Goal: Task Accomplishment & Management: Manage account settings

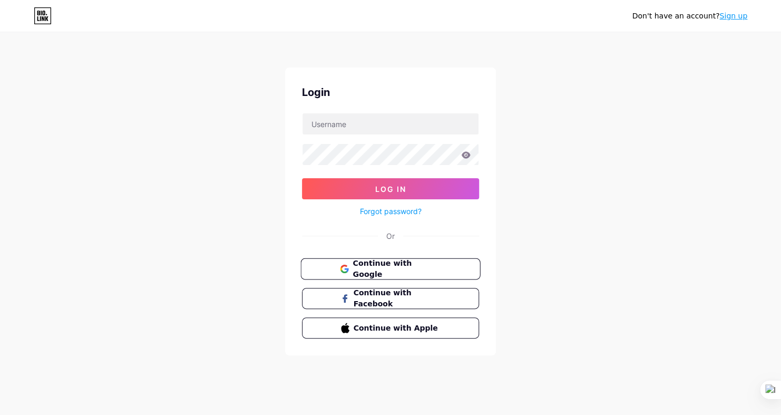
click at [404, 259] on button "Continue with Google" at bounding box center [390, 269] width 180 height 22
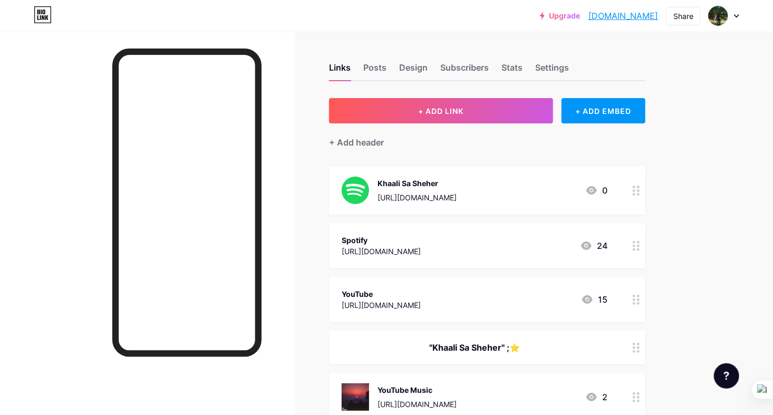
click at [739, 15] on icon at bounding box center [736, 16] width 4 height 3
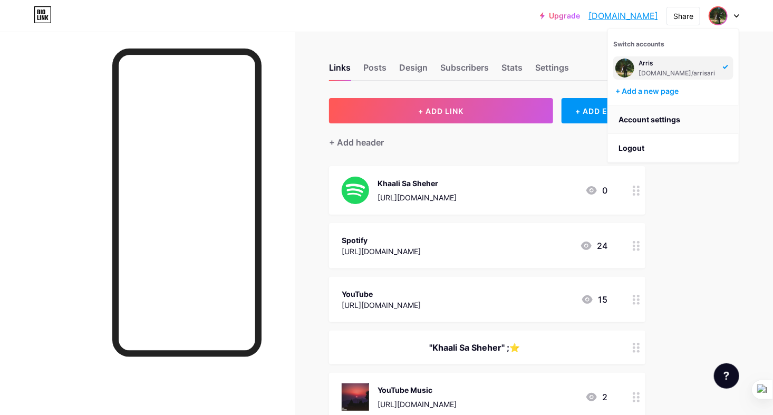
click at [675, 124] on link "Account settings" at bounding box center [673, 119] width 131 height 28
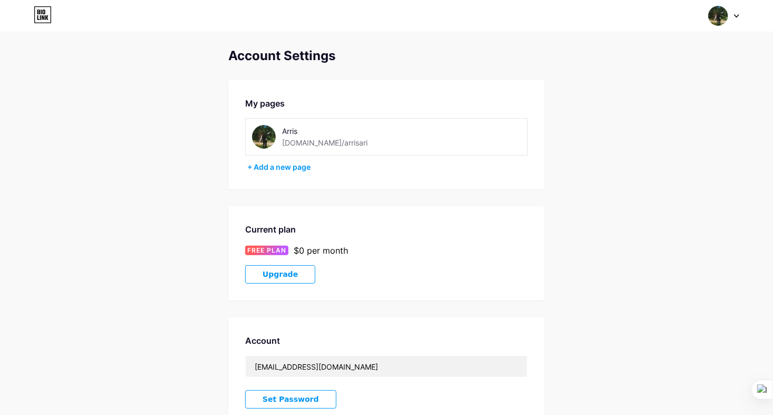
click at [739, 8] on div "Switch accounts Arris bio.link/arrisari + Add a new page Dashboard Logout" at bounding box center [386, 15] width 773 height 19
click at [739, 19] on div at bounding box center [724, 15] width 31 height 19
click at [673, 118] on link "Dashboard" at bounding box center [673, 119] width 131 height 28
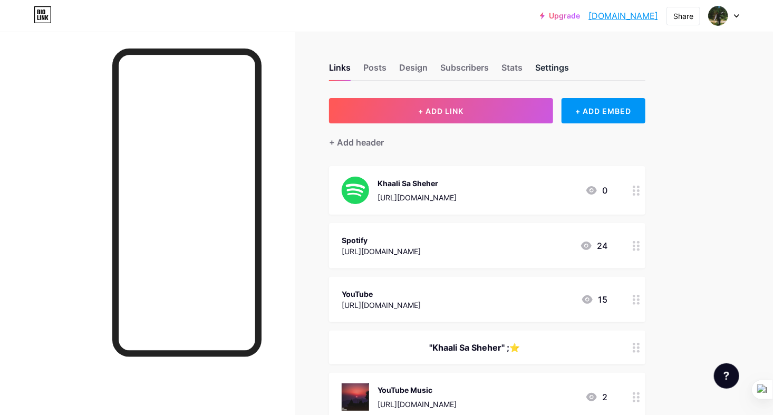
click at [555, 75] on div "Settings" at bounding box center [552, 70] width 34 height 19
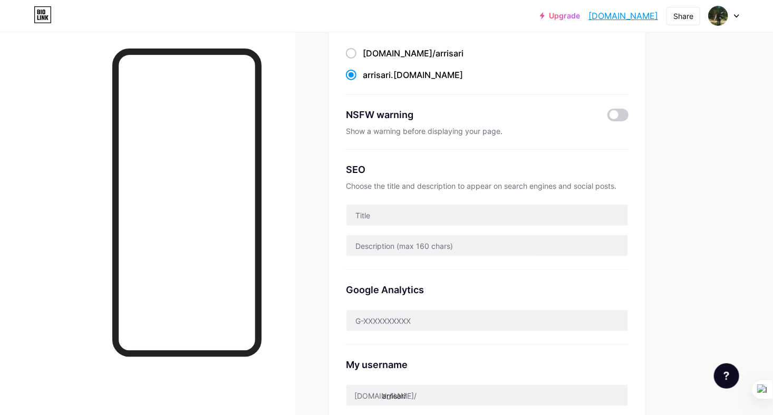
scroll to position [264, 0]
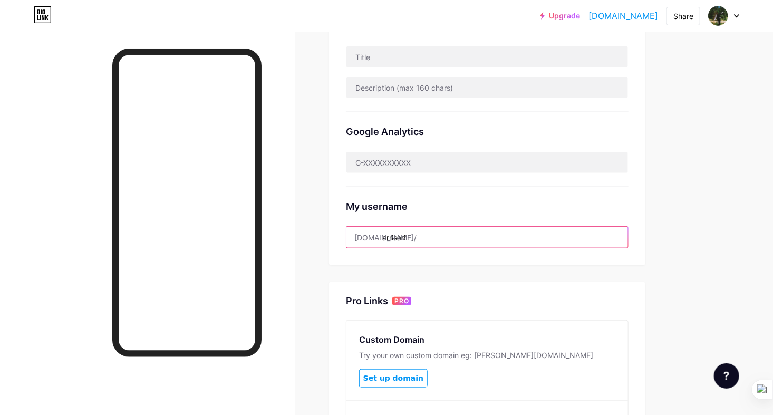
click at [377, 231] on div "bio.link/ arrisari" at bounding box center [487, 237] width 283 height 22
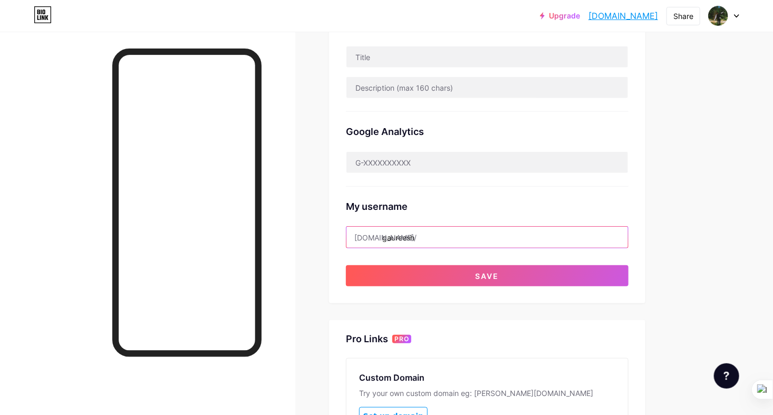
type input "gaureesh"
click at [534, 193] on div "My username bio.link/ gaureesh" at bounding box center [487, 218] width 283 height 62
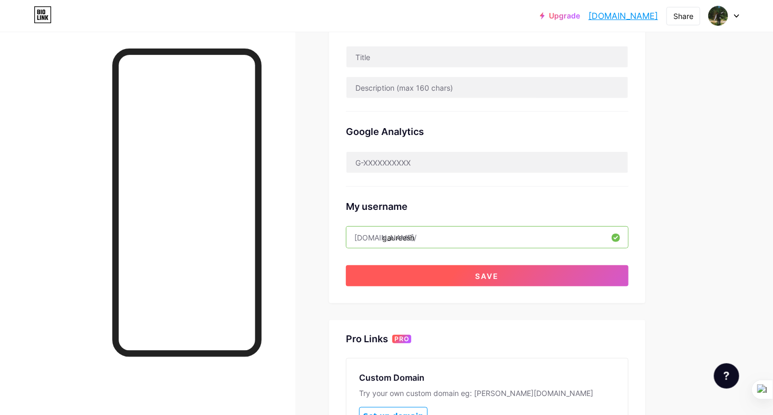
click at [477, 275] on span "Save" at bounding box center [488, 276] width 24 height 9
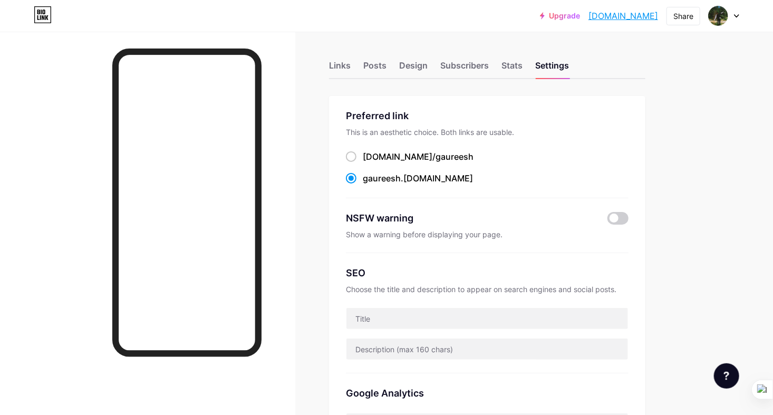
scroll to position [0, 0]
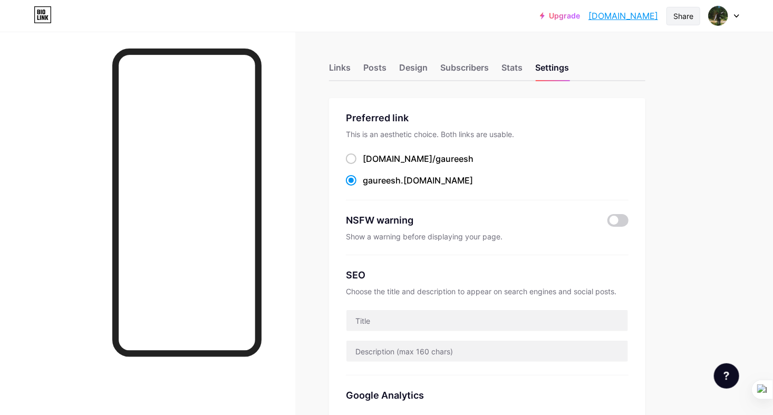
click at [689, 21] on div "Share" at bounding box center [683, 16] width 20 height 11
click at [612, 53] on div "Copy link" at bounding box center [620, 54] width 157 height 25
click at [281, 72] on div at bounding box center [147, 239] width 295 height 415
click at [346, 64] on div "Links" at bounding box center [340, 70] width 22 height 19
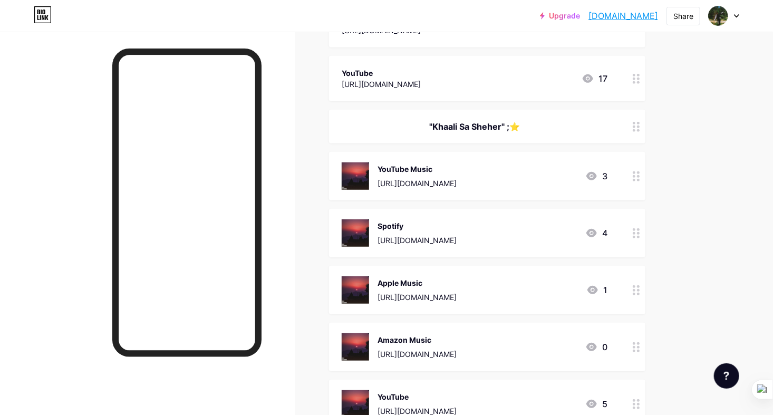
scroll to position [211, 0]
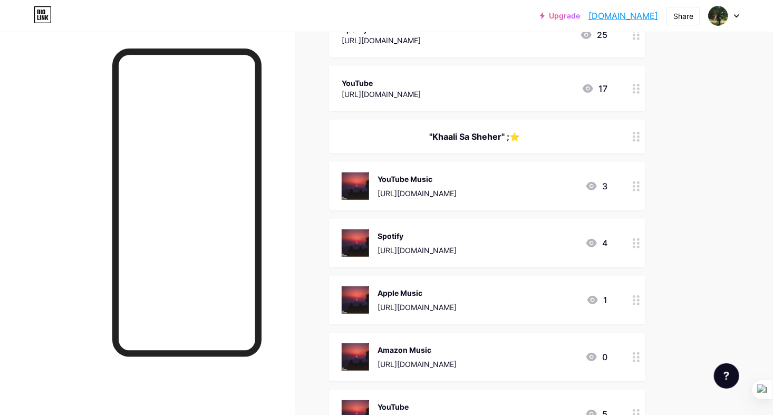
click at [361, 189] on img at bounding box center [355, 185] width 27 height 27
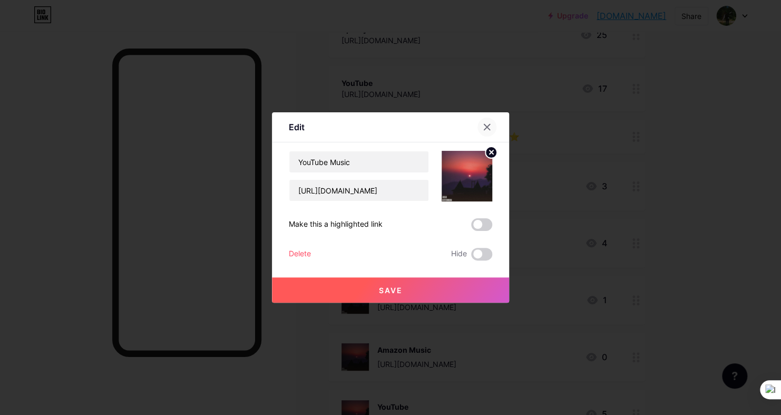
click at [491, 127] on div at bounding box center [487, 127] width 19 height 19
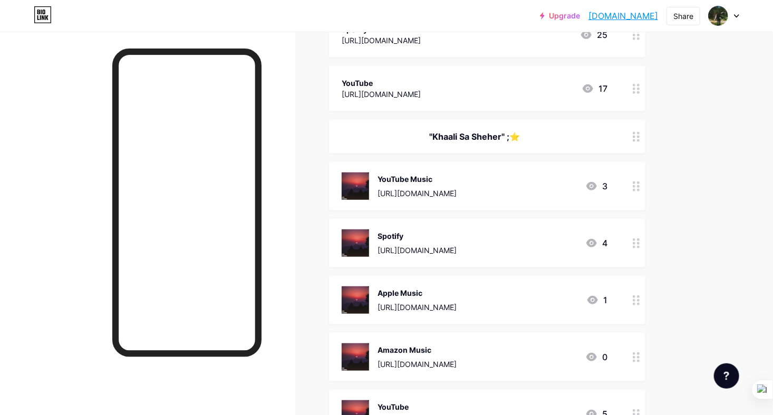
click at [607, 18] on link "gaureesh.bio.link" at bounding box center [623, 15] width 70 height 13
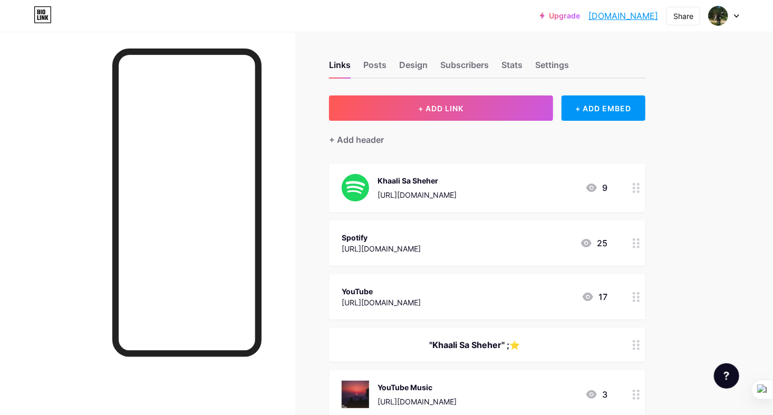
scroll to position [0, 0]
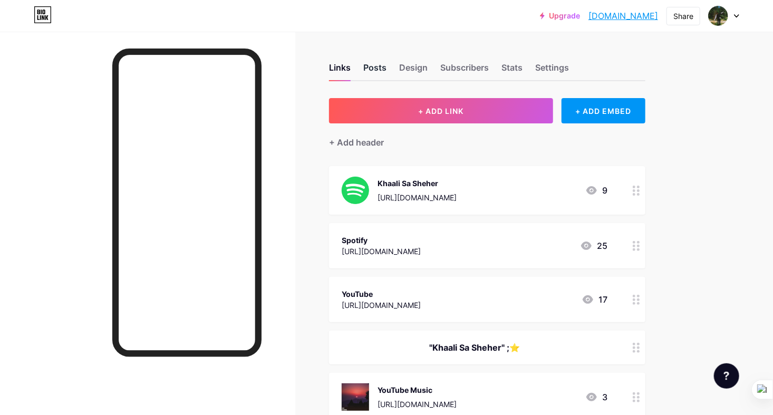
click at [368, 63] on div "Posts" at bounding box center [374, 70] width 23 height 19
click at [408, 75] on div "Design" at bounding box center [413, 70] width 28 height 19
click at [677, 15] on div "Share" at bounding box center [683, 16] width 20 height 11
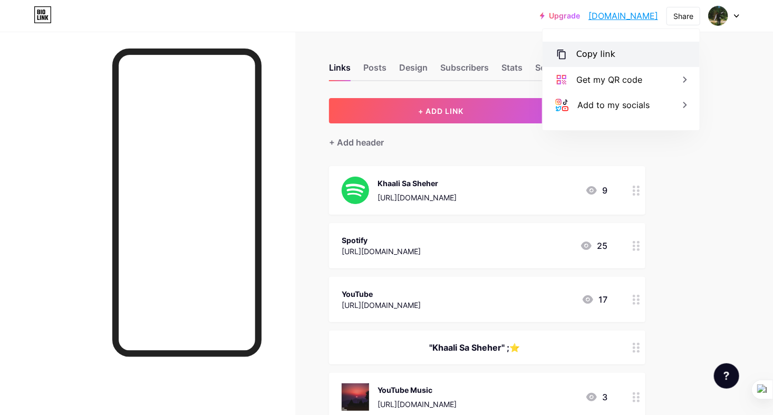
click at [626, 55] on div "Copy link" at bounding box center [620, 54] width 157 height 25
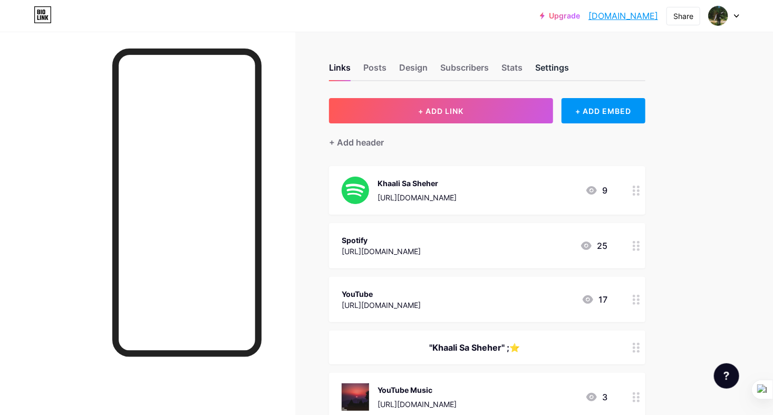
click at [547, 67] on div "Settings" at bounding box center [552, 70] width 34 height 19
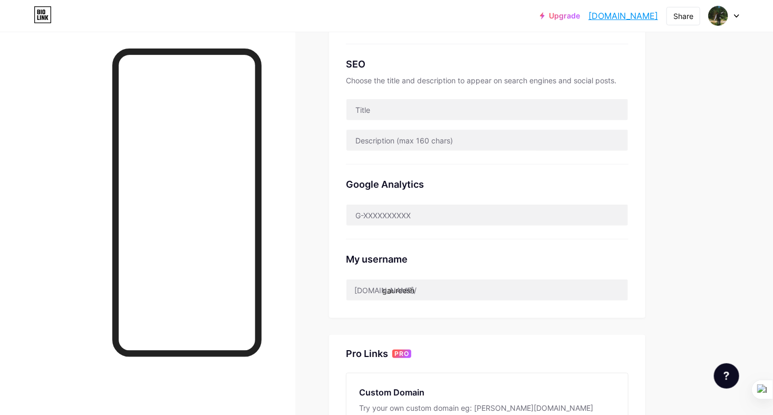
scroll to position [53, 0]
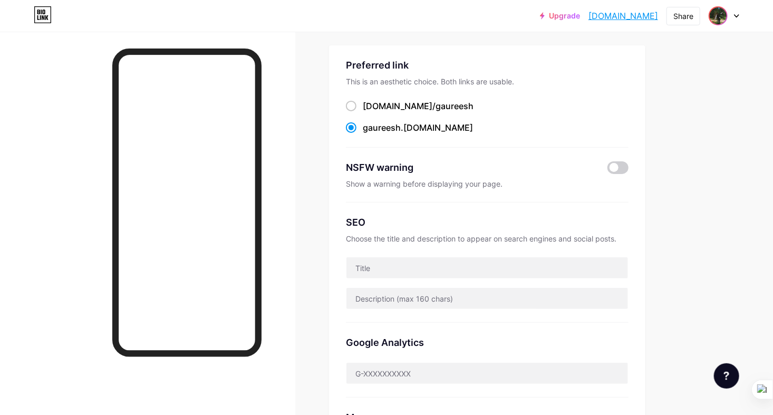
click at [716, 21] on img at bounding box center [718, 15] width 17 height 17
click at [705, 190] on div "Upgrade gaureesh.bio.li... gaureesh.bio.link Share Switch accounts Arris bio.li…" at bounding box center [386, 363] width 773 height 833
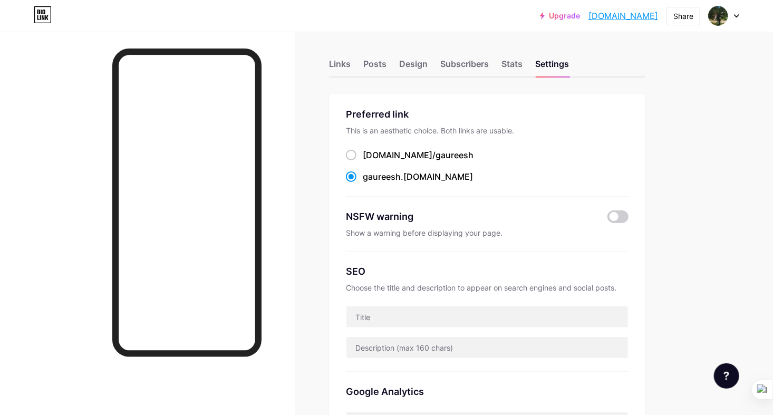
scroll to position [0, 0]
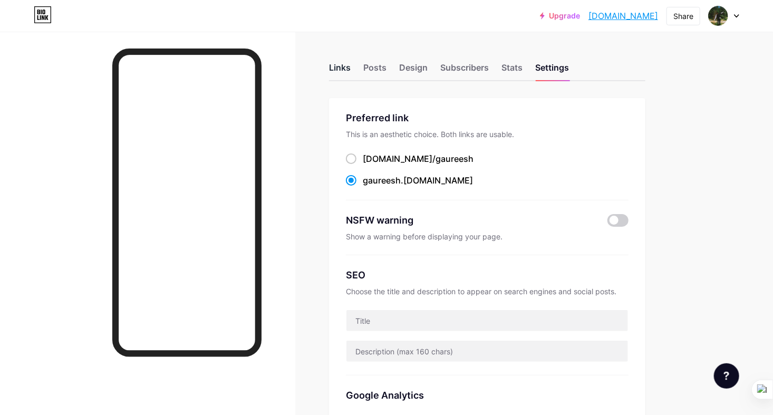
click at [336, 73] on div "Links" at bounding box center [340, 70] width 22 height 19
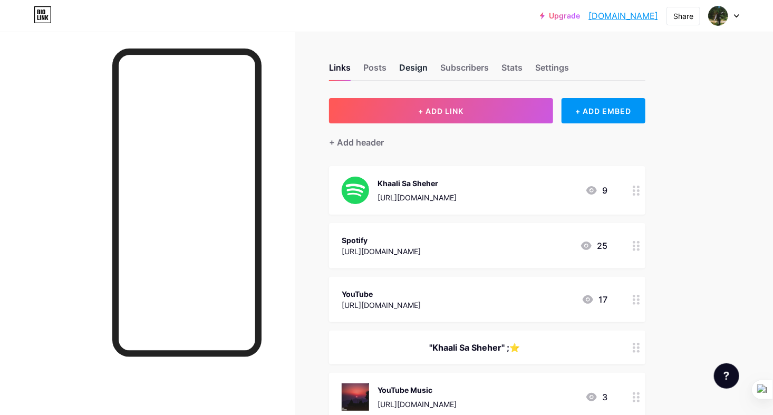
click at [415, 75] on div "Design" at bounding box center [413, 70] width 28 height 19
click at [380, 67] on div "Posts" at bounding box center [374, 70] width 23 height 19
click at [435, 67] on div "Links Posts Design Subscribers Stats Settings" at bounding box center [487, 62] width 316 height 37
click at [464, 63] on div "Subscribers" at bounding box center [464, 70] width 49 height 19
click at [517, 63] on div "Stats" at bounding box center [511, 70] width 21 height 19
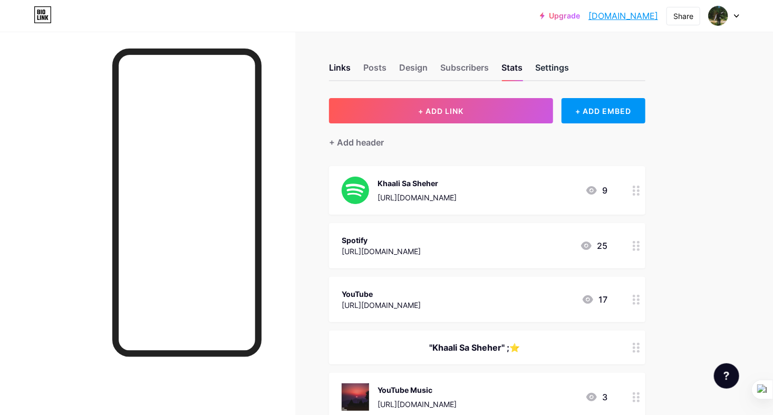
click at [550, 66] on div "Settings" at bounding box center [552, 70] width 34 height 19
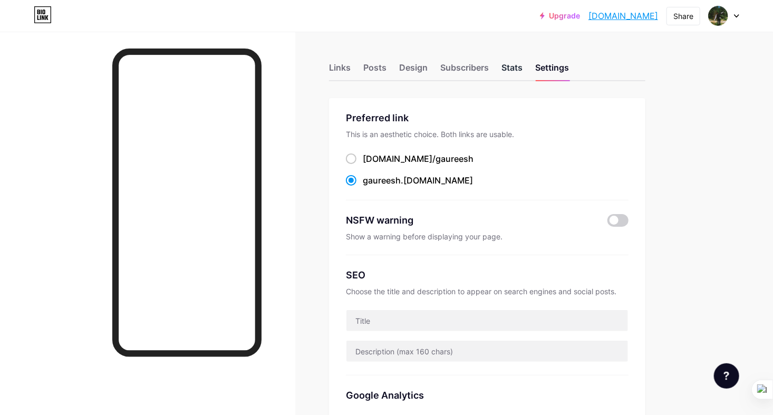
click at [507, 65] on div "Stats" at bounding box center [511, 70] width 21 height 19
click at [472, 65] on div "Subscribers" at bounding box center [464, 70] width 49 height 19
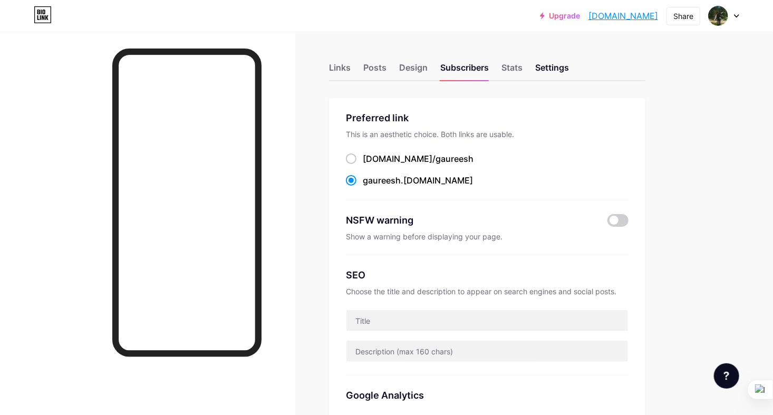
click at [719, 23] on img at bounding box center [718, 15] width 17 height 17
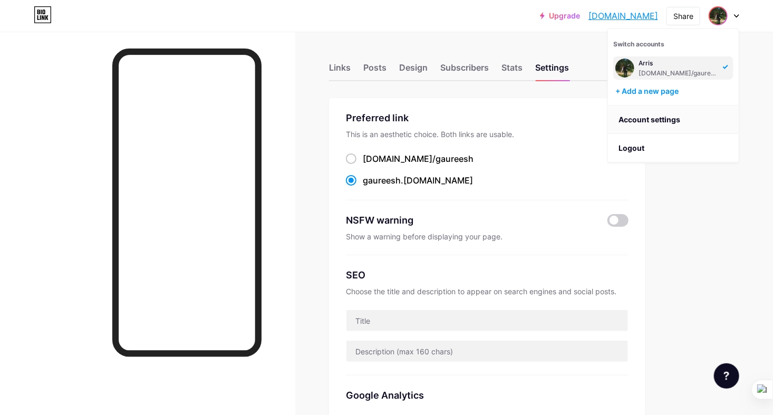
click at [656, 126] on link "Account settings" at bounding box center [673, 119] width 131 height 28
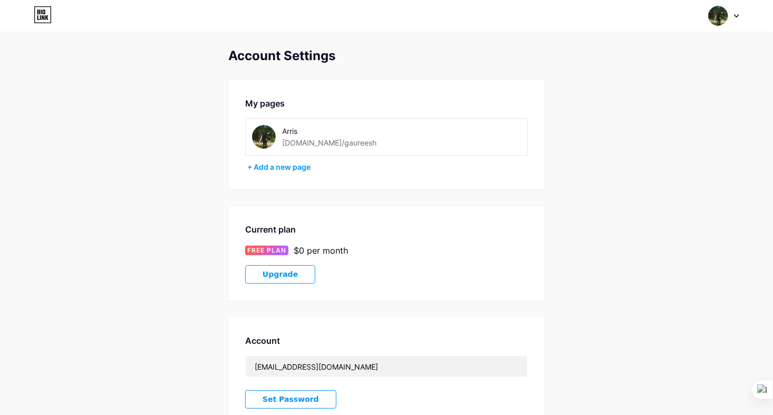
click at [266, 139] on img at bounding box center [264, 137] width 24 height 24
click at [265, 137] on img at bounding box center [264, 137] width 24 height 24
click at [726, 15] on img at bounding box center [718, 16] width 20 height 20
click at [665, 120] on link "Dashboard" at bounding box center [673, 119] width 131 height 28
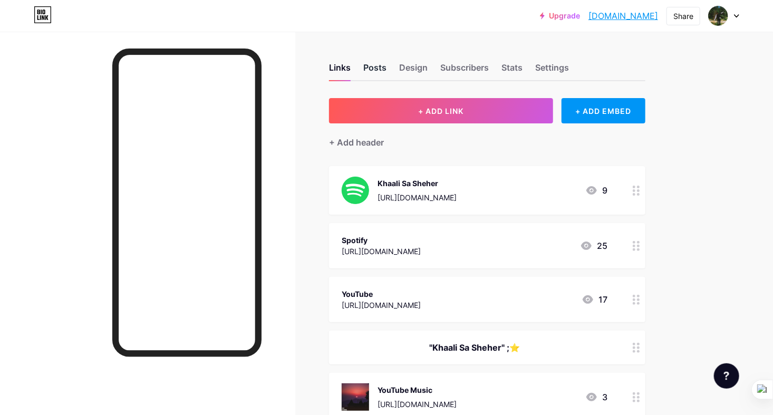
click at [366, 68] on div "Posts" at bounding box center [374, 70] width 23 height 19
click at [522, 72] on div "Stats" at bounding box center [511, 70] width 21 height 19
click at [546, 76] on div "Settings" at bounding box center [552, 70] width 34 height 19
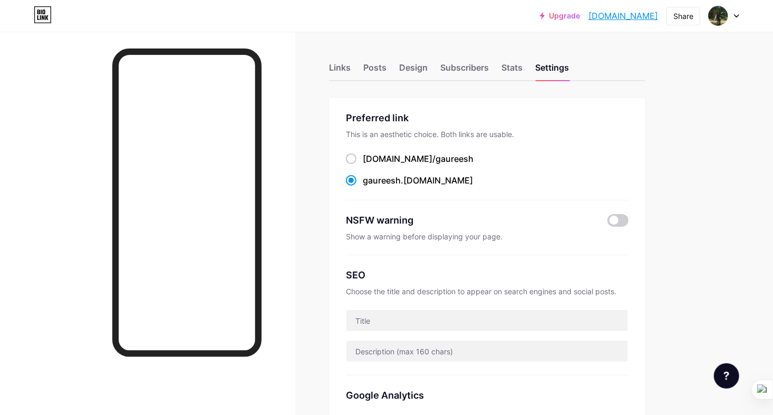
click at [395, 70] on div "Links Posts Design Subscribers Stats Settings" at bounding box center [487, 62] width 316 height 37
drag, startPoint x: 395, startPoint y: 70, endPoint x: 349, endPoint y: 57, distance: 47.6
click at [349, 57] on div "Links Posts Design Subscribers Stats Settings" at bounding box center [487, 62] width 316 height 37
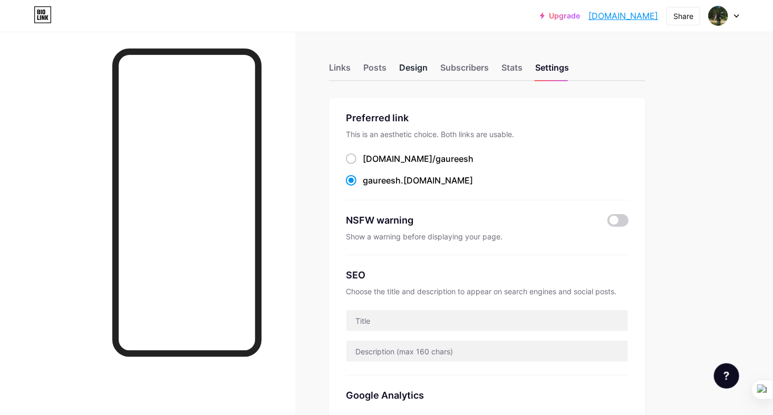
click at [418, 73] on div "Design" at bounding box center [413, 70] width 28 height 19
click at [739, 18] on div at bounding box center [724, 15] width 31 height 19
